Goal: Task Accomplishment & Management: Manage account settings

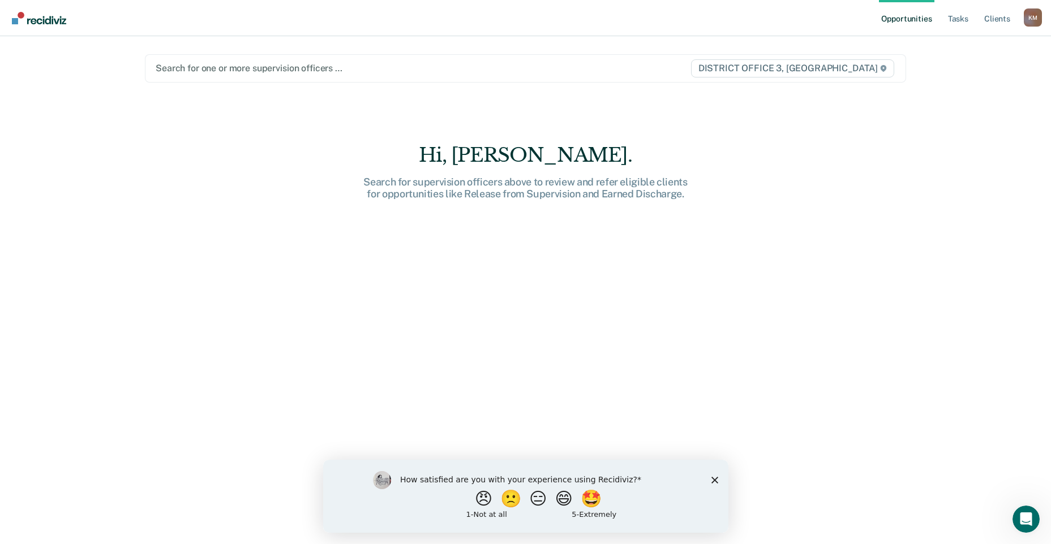
click at [714, 480] on polygon "Close survey" at bounding box center [714, 479] width 7 height 7
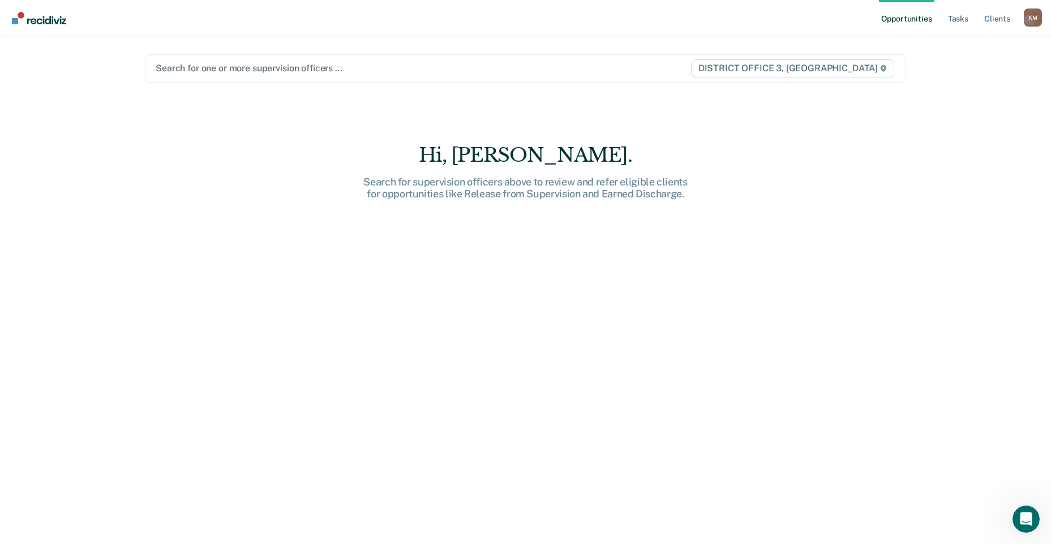
click at [187, 66] on div at bounding box center [414, 68] width 517 height 13
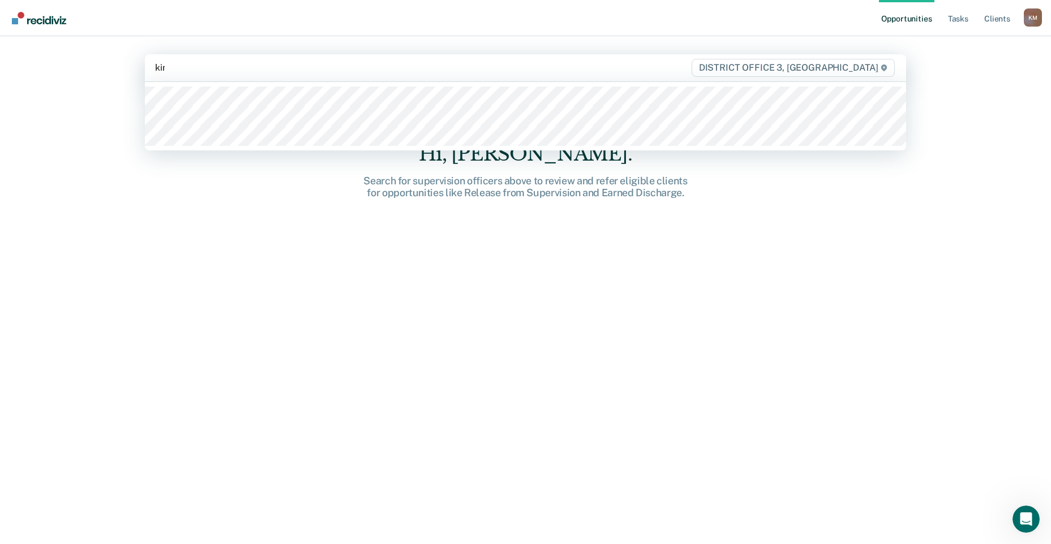
type input "king"
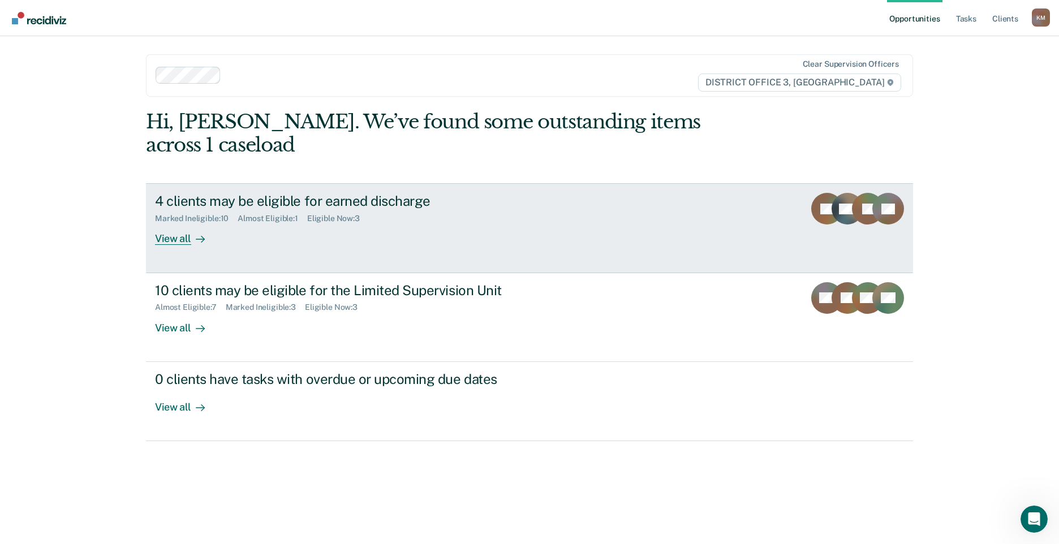
click at [180, 224] on div "View all" at bounding box center [186, 235] width 63 height 22
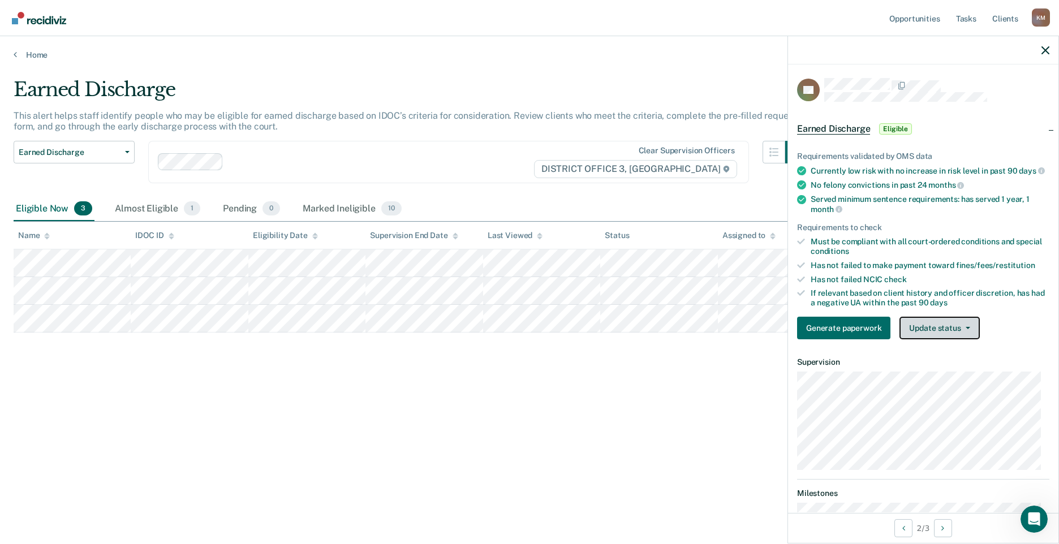
click at [956, 337] on button "Update status" at bounding box center [940, 328] width 80 height 23
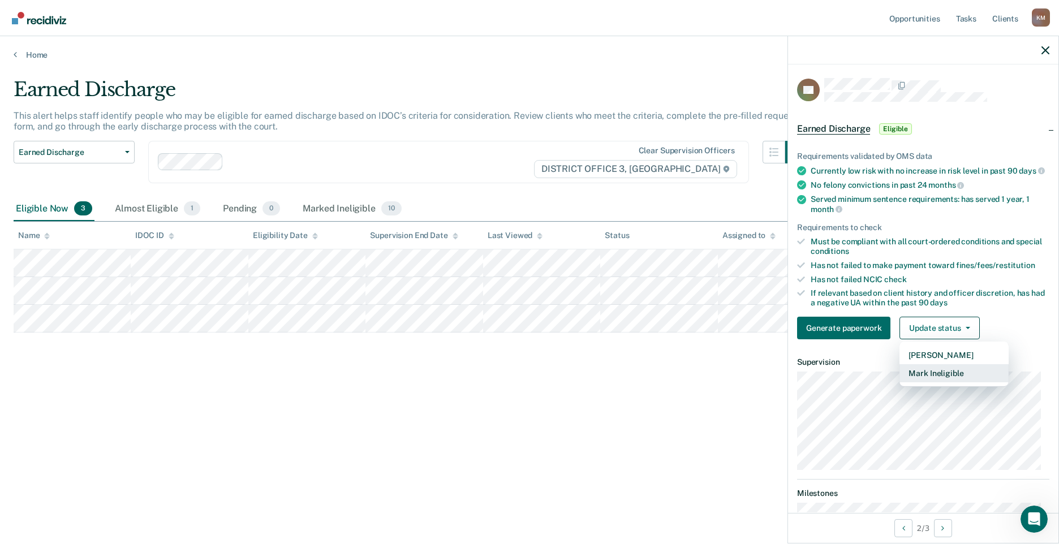
click at [933, 383] on button "Mark Ineligible" at bounding box center [954, 373] width 109 height 18
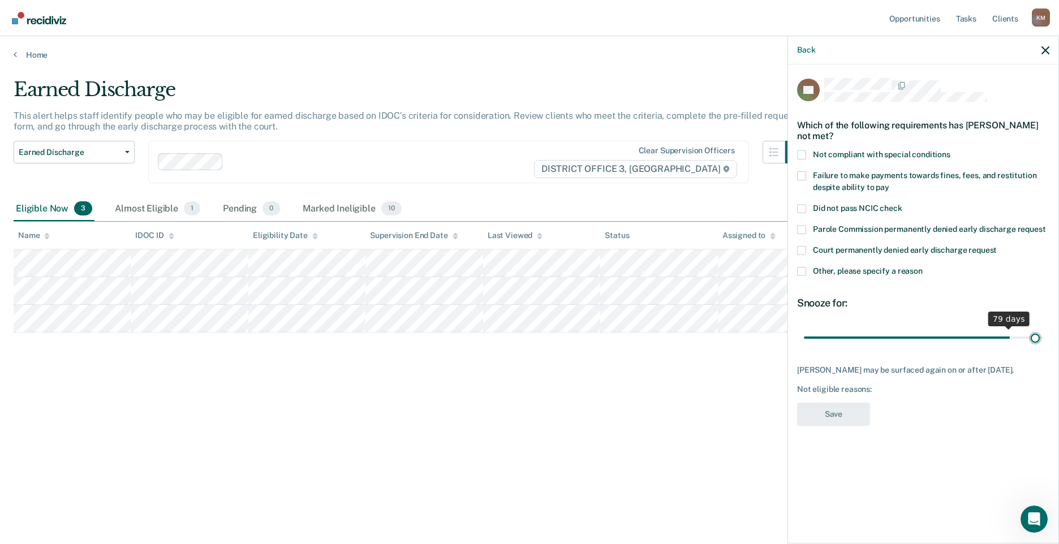
drag, startPoint x: 883, startPoint y: 336, endPoint x: 1037, endPoint y: 332, distance: 154.5
type input "90"
click at [1037, 332] on input "range" at bounding box center [923, 338] width 239 height 20
click at [804, 151] on span at bounding box center [801, 155] width 9 height 9
click at [951, 151] on input "Not compliant with special conditions" at bounding box center [951, 151] width 0 height 0
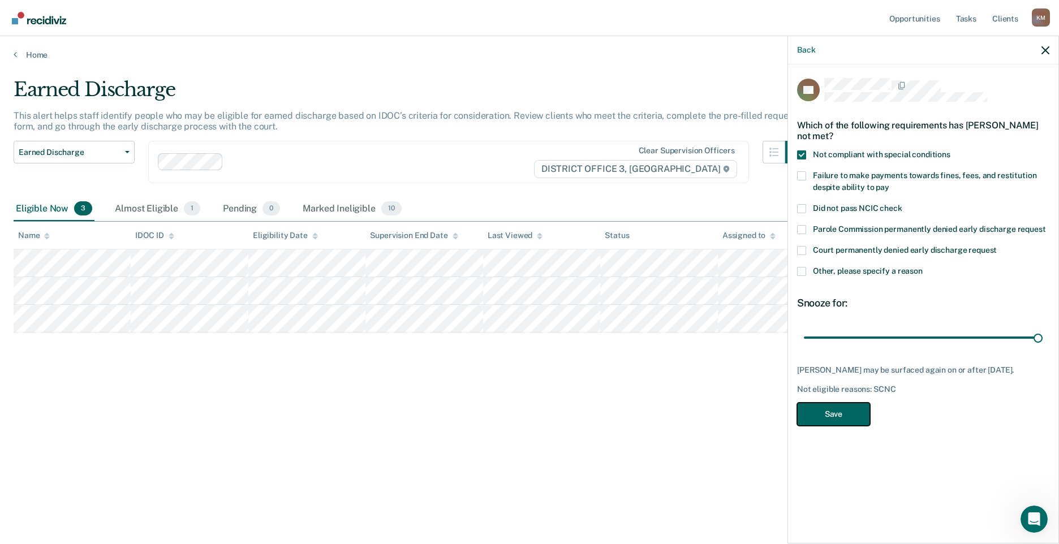
click at [838, 409] on button "Save" at bounding box center [833, 414] width 73 height 23
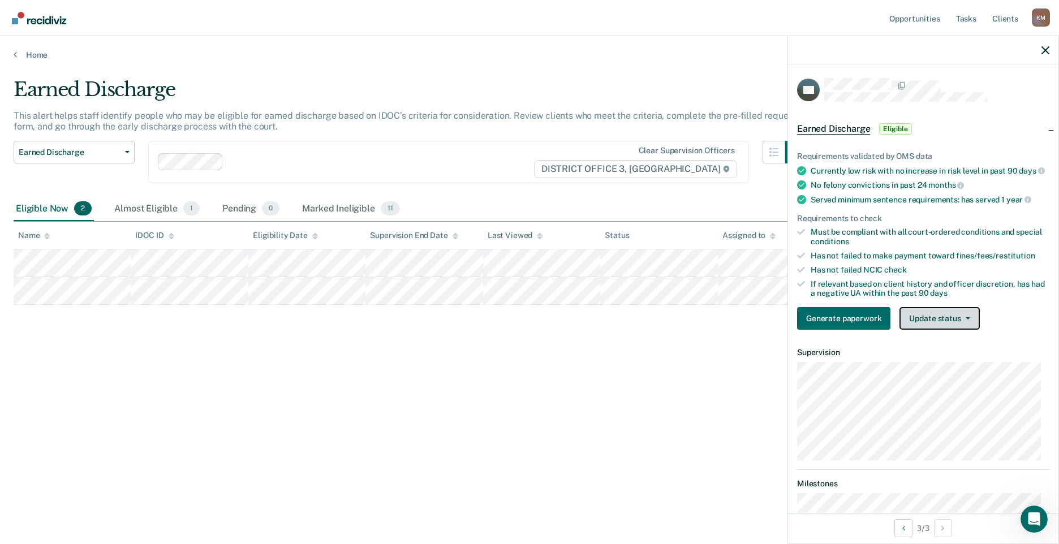
click at [972, 330] on button "Update status" at bounding box center [940, 318] width 80 height 23
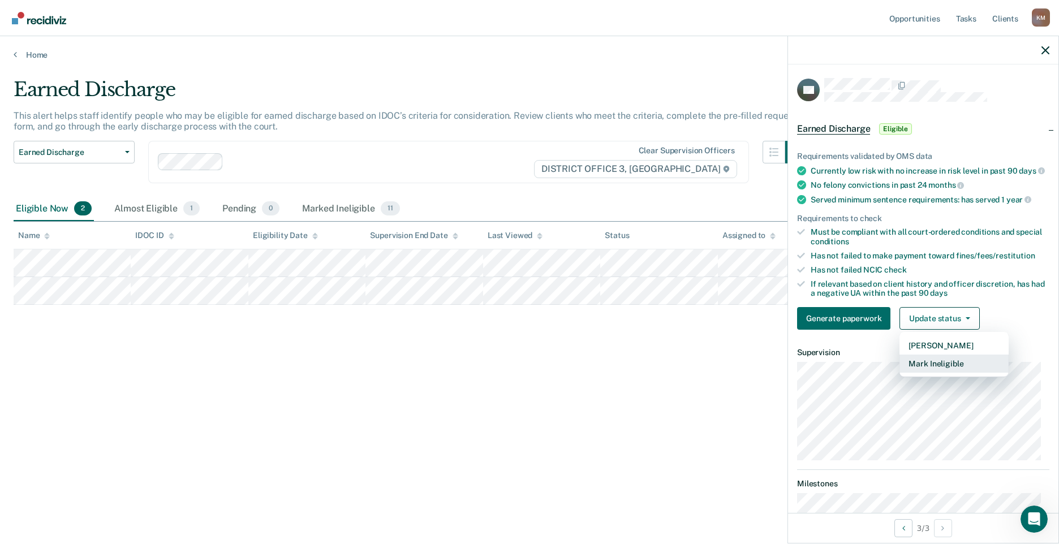
click at [944, 373] on button "Mark Ineligible" at bounding box center [954, 364] width 109 height 18
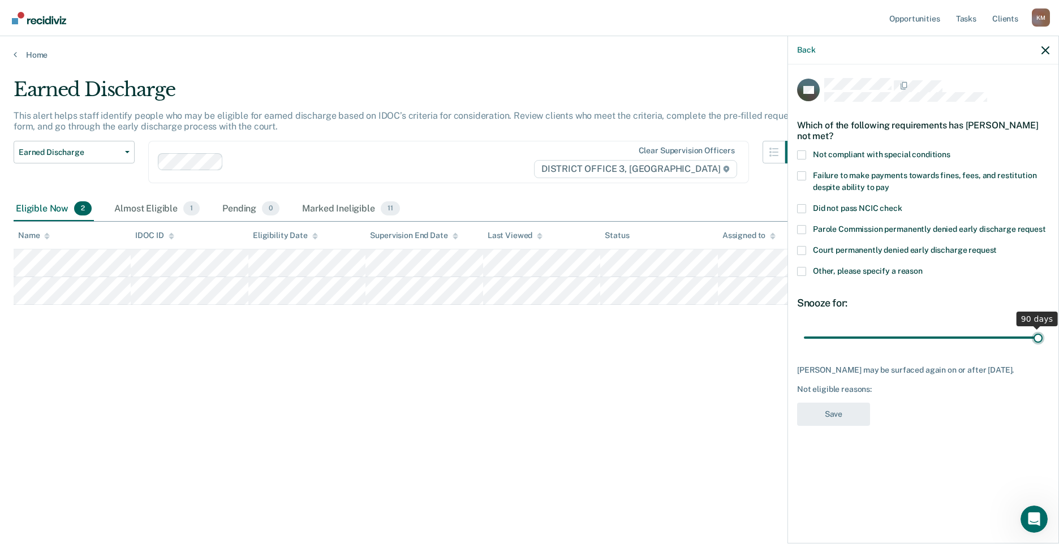
drag, startPoint x: 882, startPoint y: 336, endPoint x: 1068, endPoint y: 333, distance: 186.8
type input "90"
click at [1043, 333] on input "range" at bounding box center [923, 338] width 239 height 20
click at [806, 156] on span at bounding box center [801, 155] width 9 height 9
click at [951, 151] on input "Not compliant with special conditions" at bounding box center [951, 151] width 0 height 0
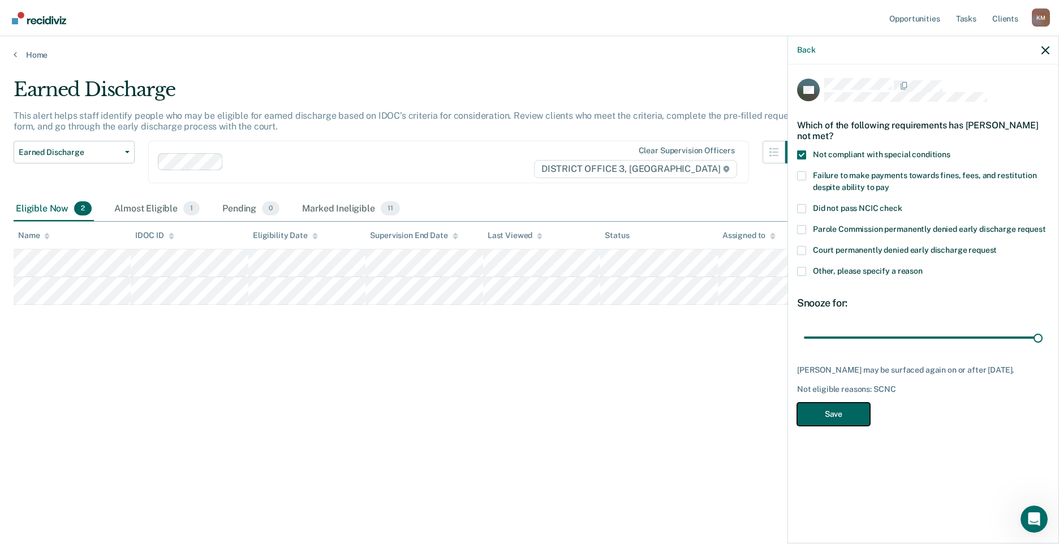
click at [839, 414] on button "Save" at bounding box center [833, 414] width 73 height 23
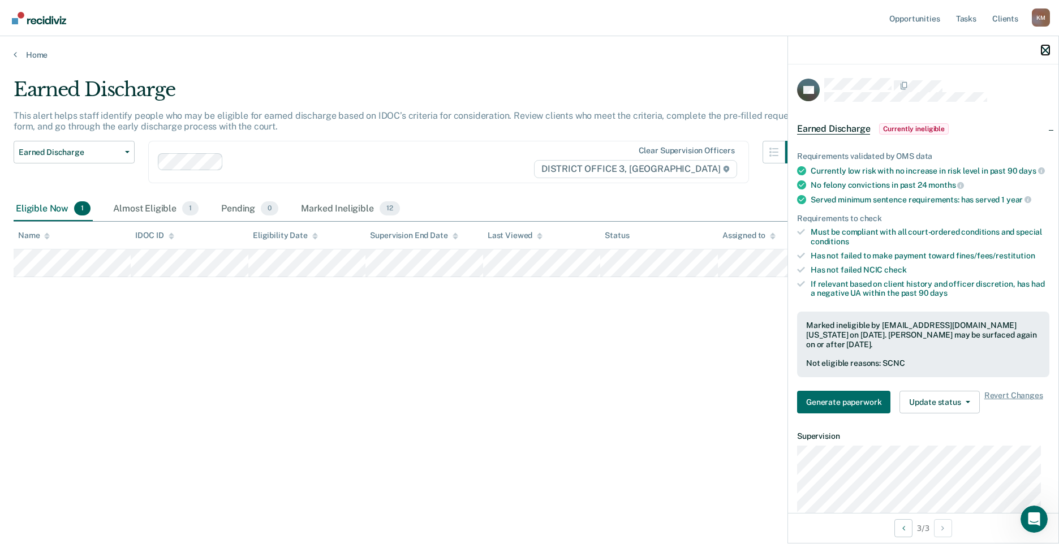
click at [1044, 48] on icon "button" at bounding box center [1046, 50] width 8 height 8
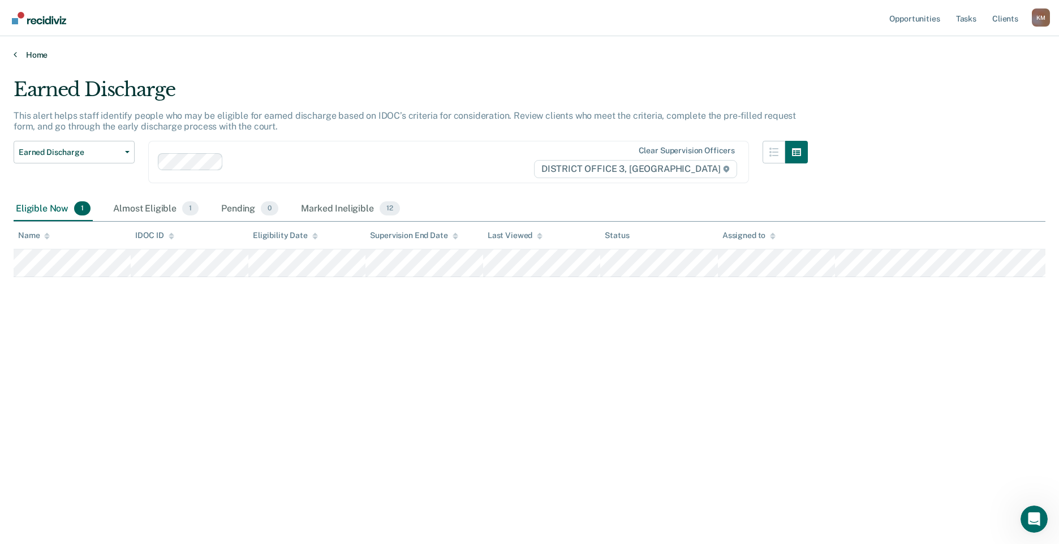
click at [36, 54] on link "Home" at bounding box center [530, 55] width 1032 height 10
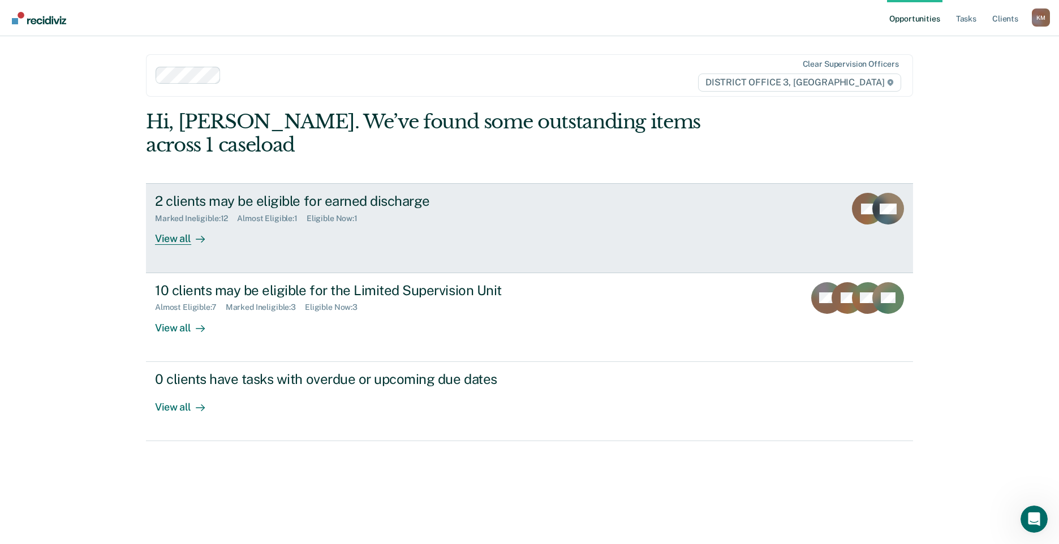
click at [170, 224] on div "View all" at bounding box center [186, 235] width 63 height 22
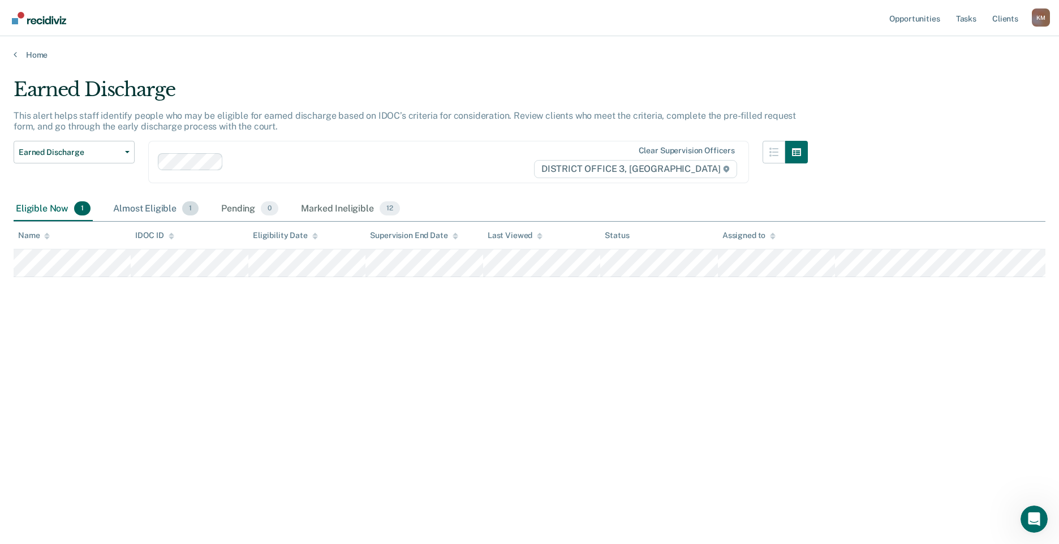
click at [153, 209] on div "Almost Eligible 1" at bounding box center [156, 209] width 90 height 25
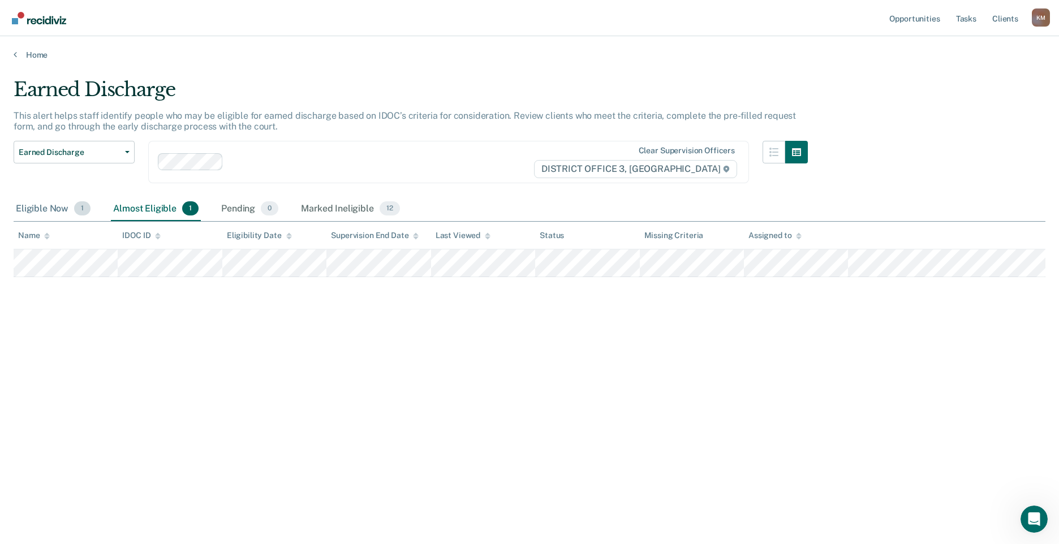
click at [46, 211] on div "Eligible Now 1" at bounding box center [53, 209] width 79 height 25
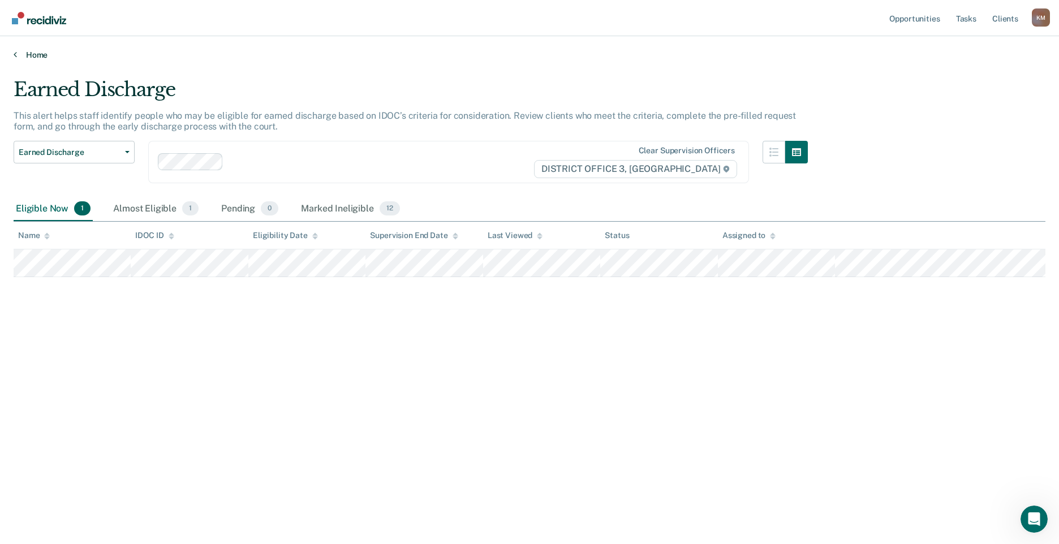
click at [31, 51] on link "Home" at bounding box center [530, 55] width 1032 height 10
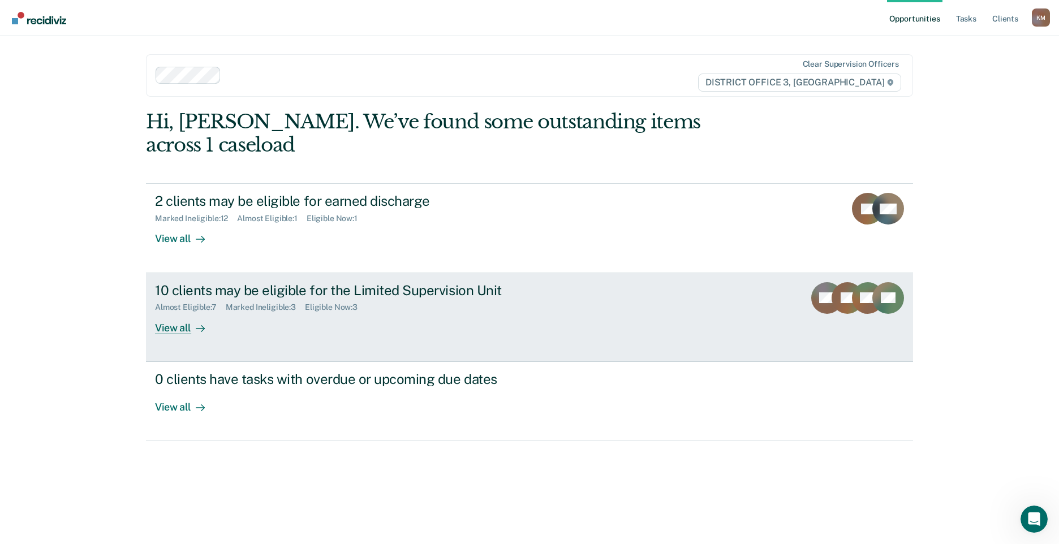
click at [316, 296] on div "10 clients may be eligible for the Limited Supervision Unit Almost Eligible : 7…" at bounding box center [367, 308] width 424 height 52
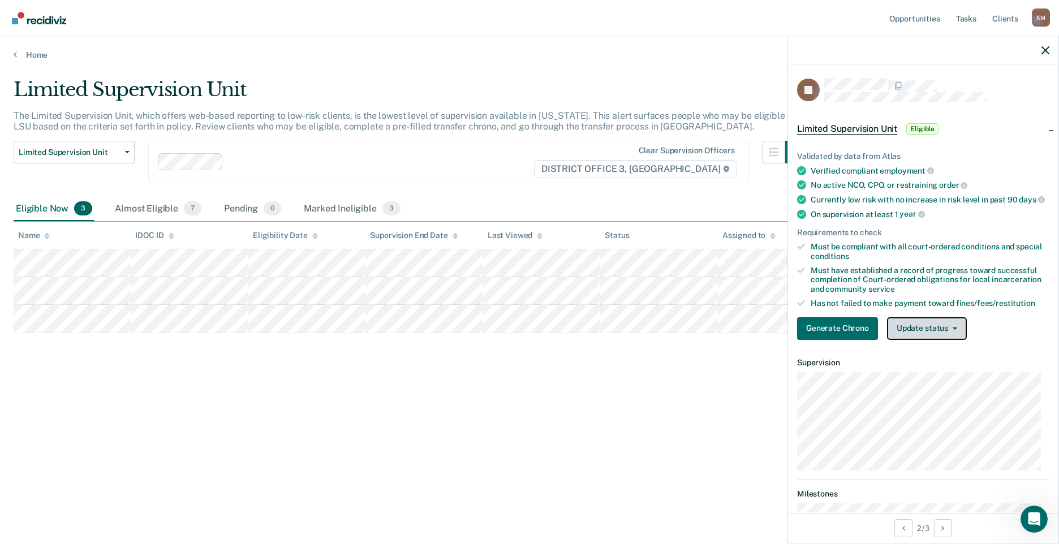
click at [947, 340] on button "Update status" at bounding box center [927, 328] width 80 height 23
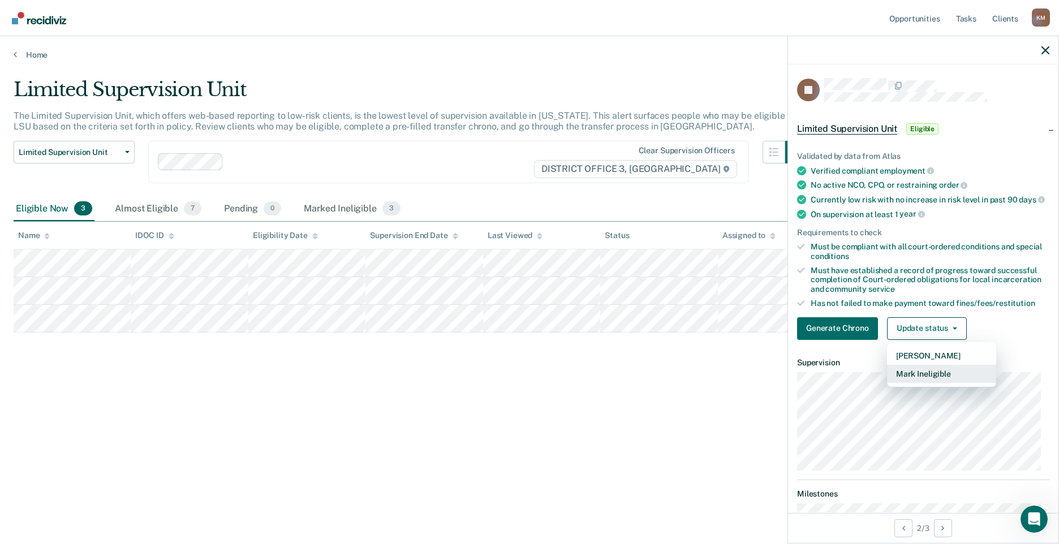
click at [945, 381] on button "Mark Ineligible" at bounding box center [941, 374] width 109 height 18
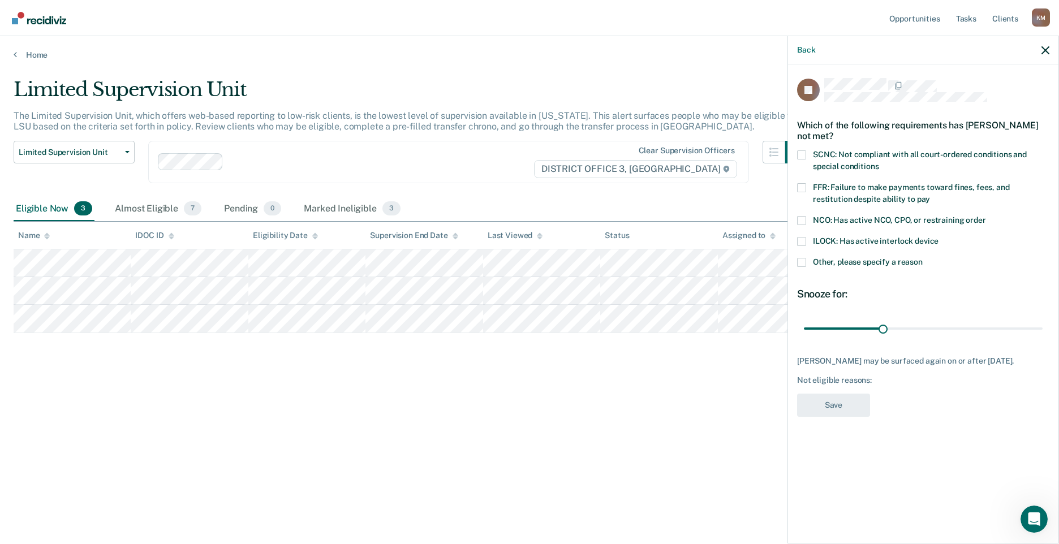
click at [798, 264] on span at bounding box center [801, 262] width 9 height 9
click at [923, 258] on input "Other, please specify a reason" at bounding box center [923, 258] width 0 height 0
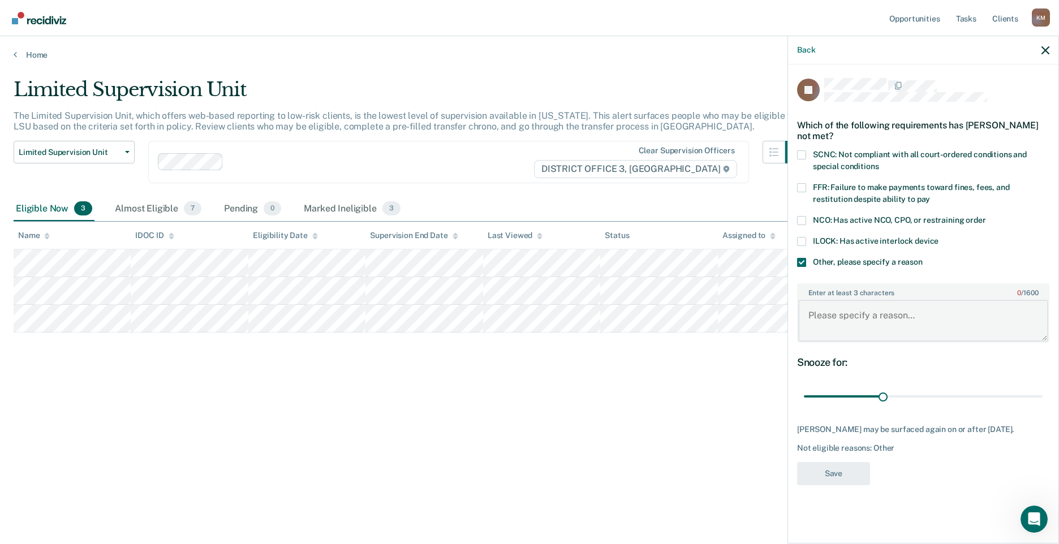
click at [818, 324] on textarea "Enter at least 3 characters 0 / 1600" at bounding box center [923, 321] width 250 height 42
type textarea "currently attending domestic violence class"
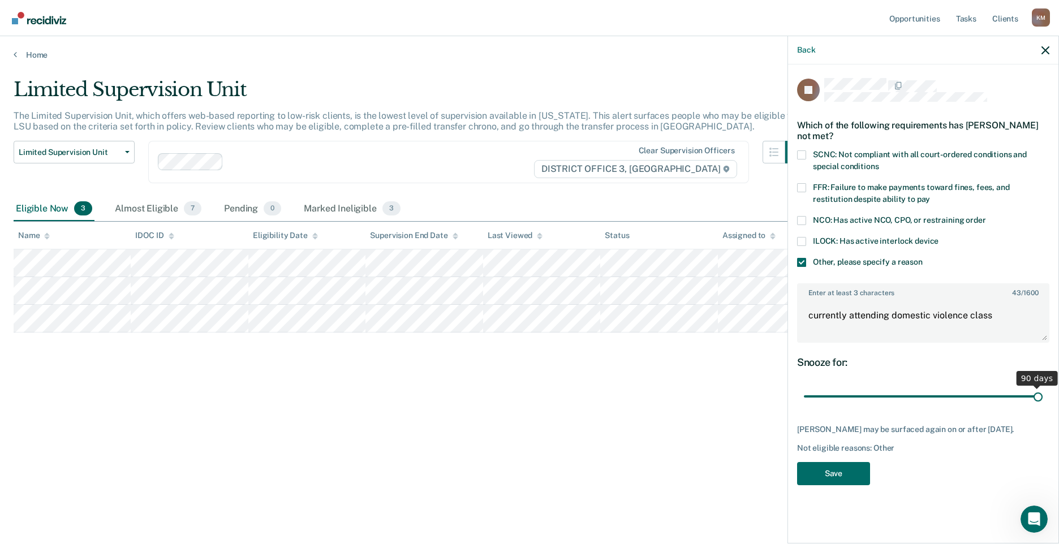
drag, startPoint x: 882, startPoint y: 398, endPoint x: 1084, endPoint y: 406, distance: 202.2
type input "90"
click at [1043, 406] on input "range" at bounding box center [923, 397] width 239 height 20
click at [835, 476] on button "Save" at bounding box center [833, 473] width 73 height 23
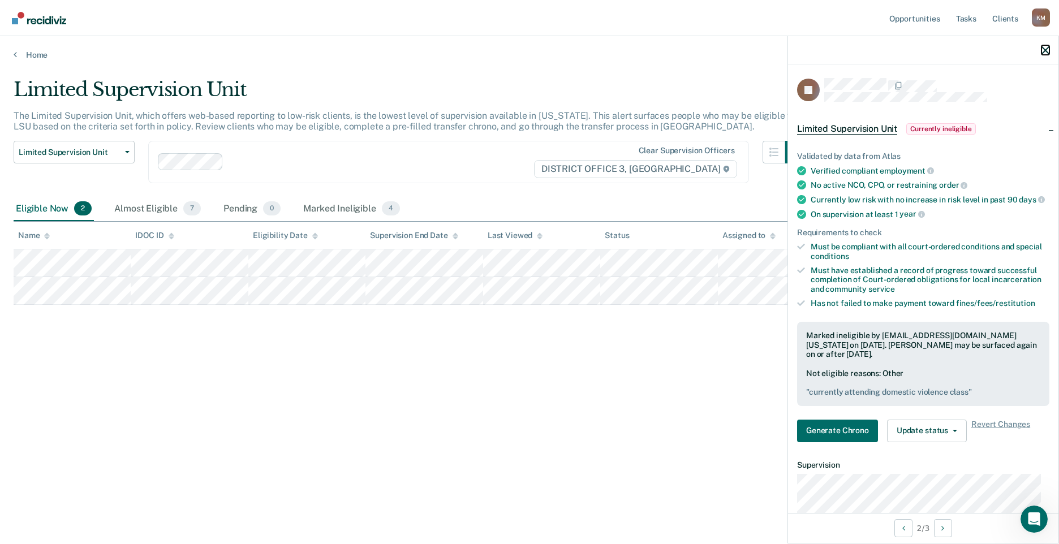
click at [1043, 48] on icon "button" at bounding box center [1046, 50] width 8 height 8
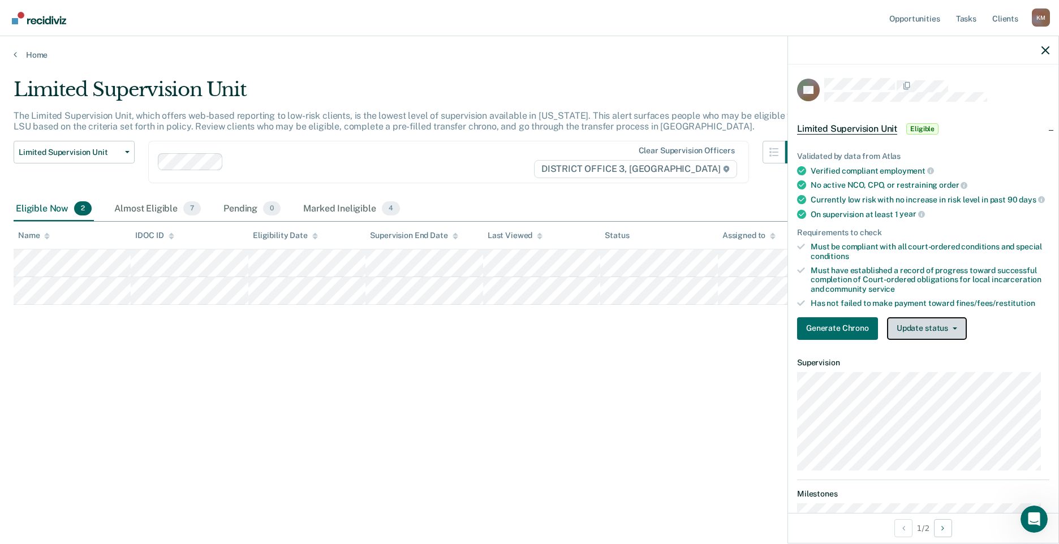
click at [938, 337] on button "Update status" at bounding box center [927, 328] width 80 height 23
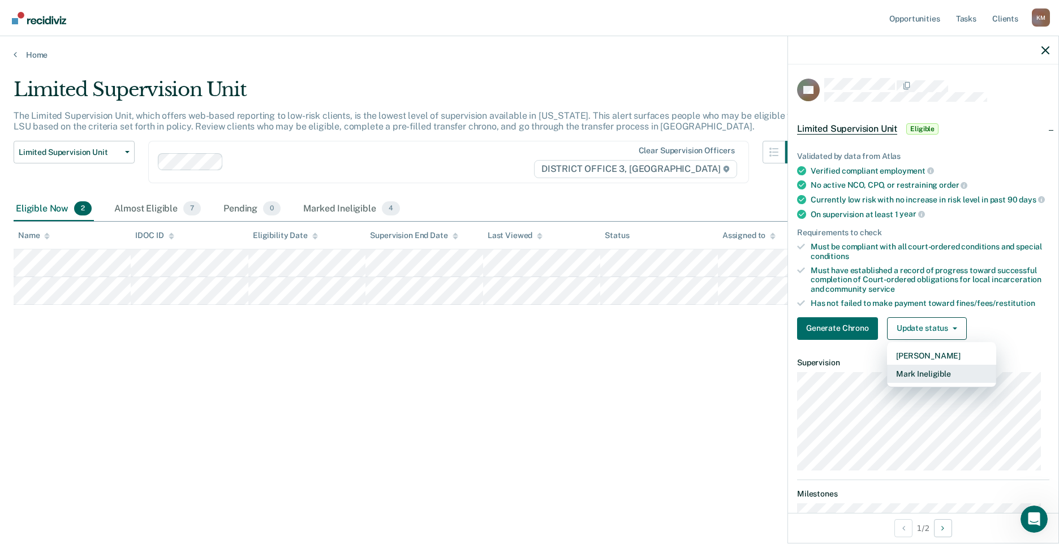
click at [935, 383] on button "Mark Ineligible" at bounding box center [941, 374] width 109 height 18
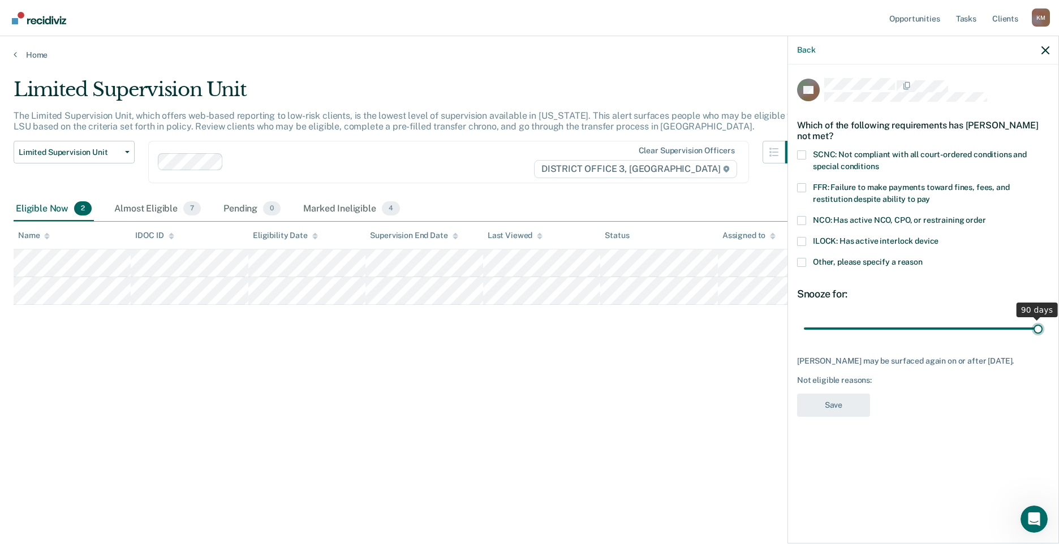
drag, startPoint x: 883, startPoint y: 327, endPoint x: 1057, endPoint y: 323, distance: 173.8
type input "90"
click at [1043, 323] on input "range" at bounding box center [923, 329] width 239 height 20
click at [802, 153] on span at bounding box center [801, 155] width 9 height 9
click at [879, 162] on input "SCNC: Not compliant with all court-ordered conditions and special conditions" at bounding box center [879, 162] width 0 height 0
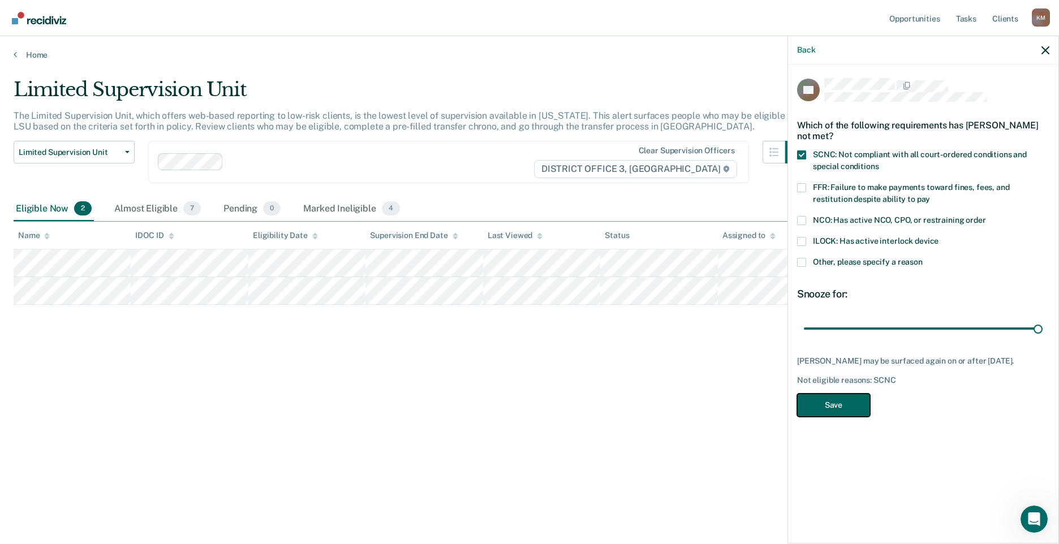
click at [841, 413] on button "Save" at bounding box center [833, 405] width 73 height 23
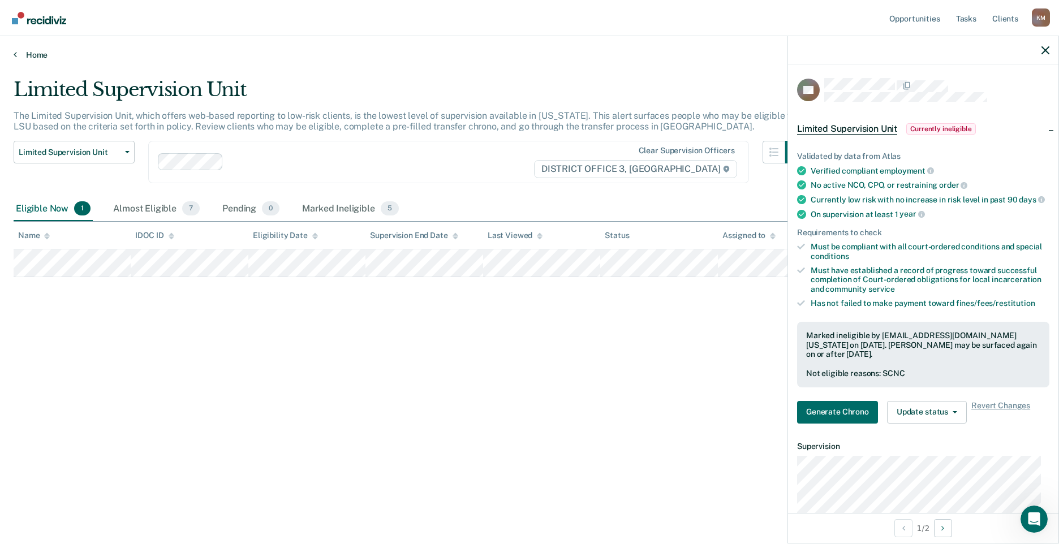
click at [36, 55] on link "Home" at bounding box center [530, 55] width 1032 height 10
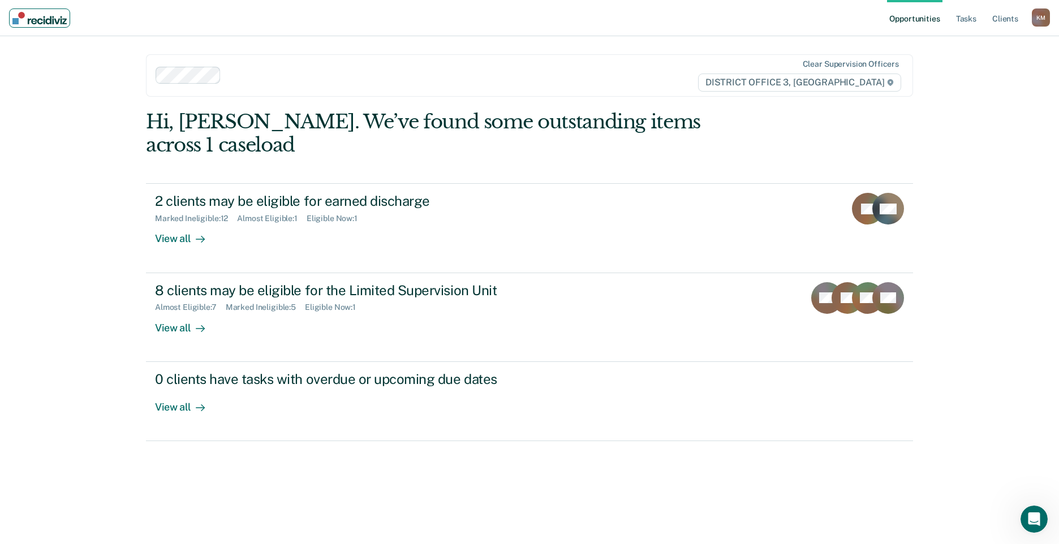
click at [43, 18] on img "Main navigation" at bounding box center [39, 18] width 54 height 12
click at [246, 488] on div "Hi, [PERSON_NAME]. We’ve found some outstanding items across 1 caseload 2 clien…" at bounding box center [529, 319] width 767 height 418
